Goal: Use online tool/utility: Utilize a website feature to perform a specific function

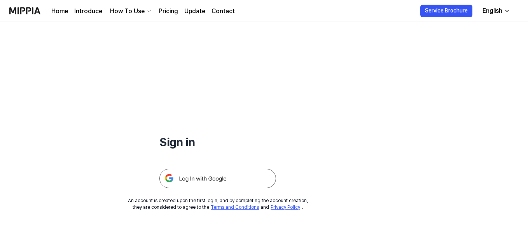
click at [210, 179] on img at bounding box center [217, 178] width 117 height 19
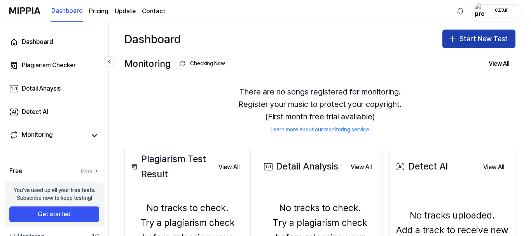
click at [495, 38] on button "Start New Test" at bounding box center [478, 39] width 73 height 19
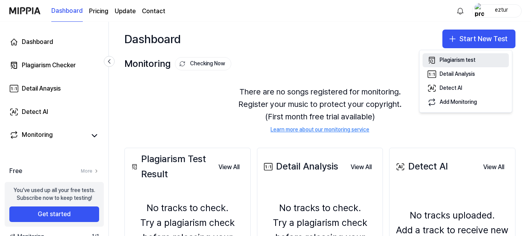
click at [460, 59] on div "Plagiarism test" at bounding box center [458, 60] width 36 height 8
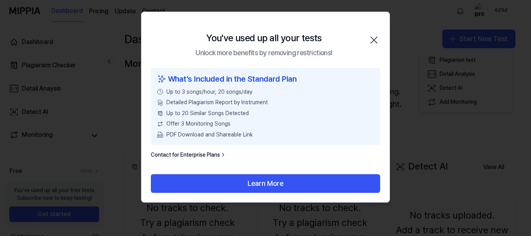
click at [376, 42] on icon "button" at bounding box center [374, 40] width 12 height 12
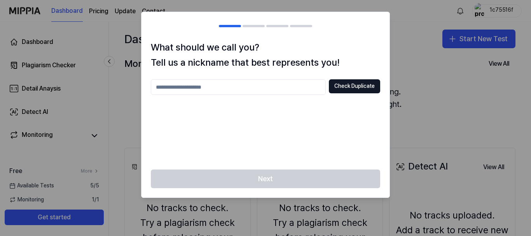
click at [229, 87] on input "text" at bounding box center [238, 87] width 175 height 16
click at [169, 86] on input "text" at bounding box center [238, 87] width 175 height 16
type input "*****"
click at [346, 87] on button "Check Duplicate" at bounding box center [354, 86] width 51 height 14
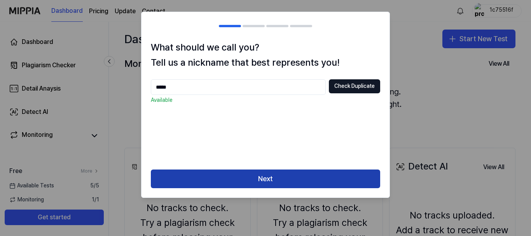
click at [277, 178] on button "Next" at bounding box center [265, 179] width 229 height 19
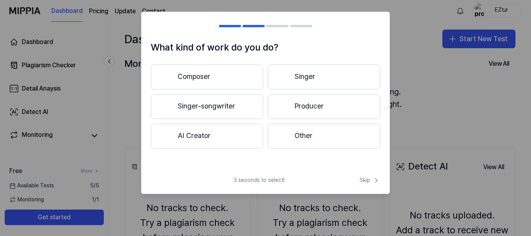
click at [220, 106] on button "Singer-songwriter" at bounding box center [207, 106] width 112 height 25
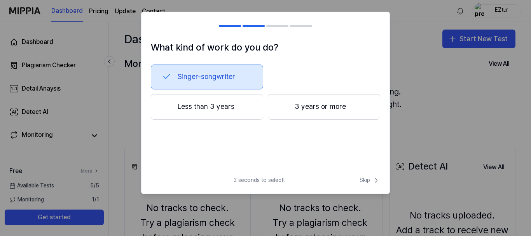
click at [245, 107] on button "Less than 3 years" at bounding box center [207, 107] width 112 height 26
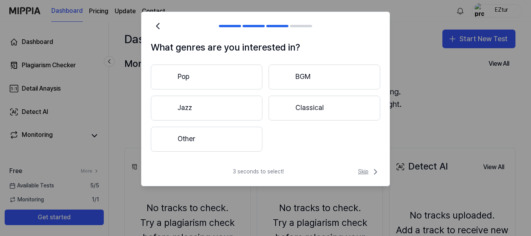
click at [362, 171] on span "Skip" at bounding box center [369, 171] width 22 height 9
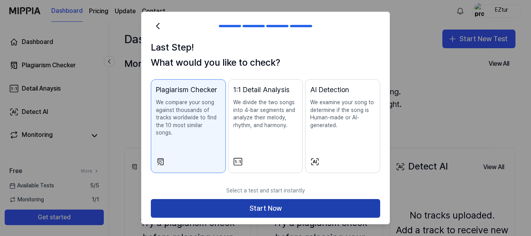
click at [290, 199] on button "Start Now" at bounding box center [265, 208] width 229 height 19
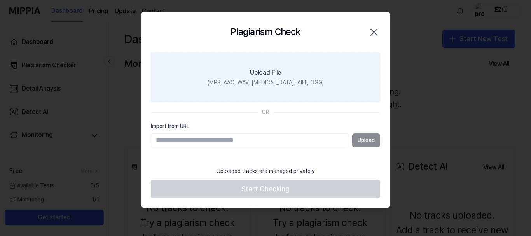
click at [274, 68] on div "Upload File" at bounding box center [265, 72] width 31 height 9
click at [0, 0] on input "Upload File (MP3, AAC, WAV, FLAC, AIFF, OGG)" at bounding box center [0, 0] width 0 height 0
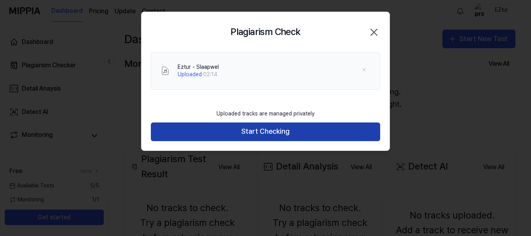
click at [270, 131] on button "Start Checking" at bounding box center [265, 131] width 229 height 19
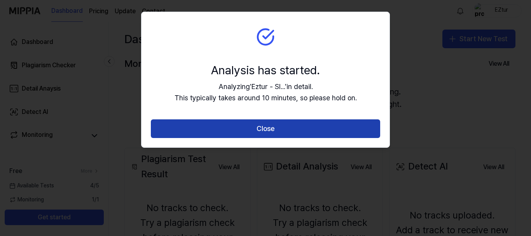
click at [270, 127] on button "Close" at bounding box center [265, 128] width 229 height 19
